Goal: Information Seeking & Learning: Learn about a topic

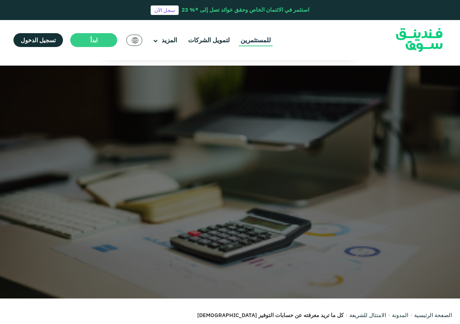
click at [252, 41] on link "للمستثمرين" at bounding box center [256, 40] width 34 height 12
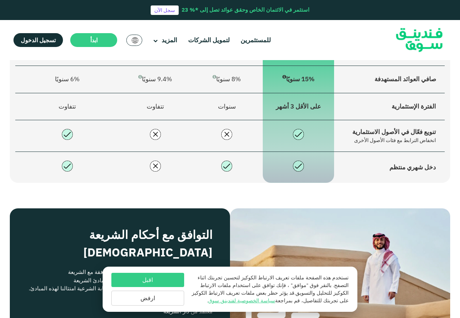
scroll to position [483, 0]
